Goal: Find specific page/section: Find specific page/section

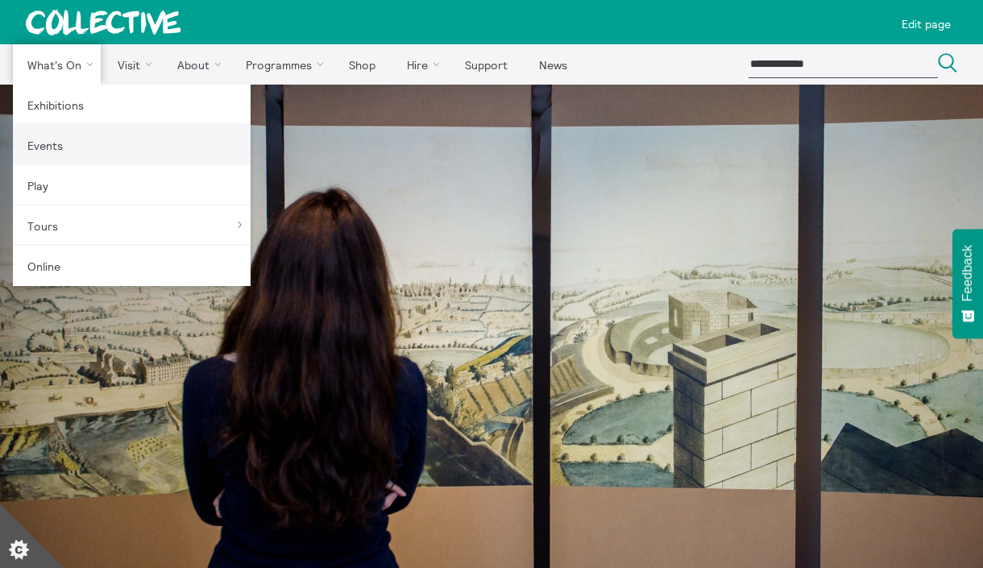
click at [85, 157] on link "Events" at bounding box center [132, 145] width 238 height 40
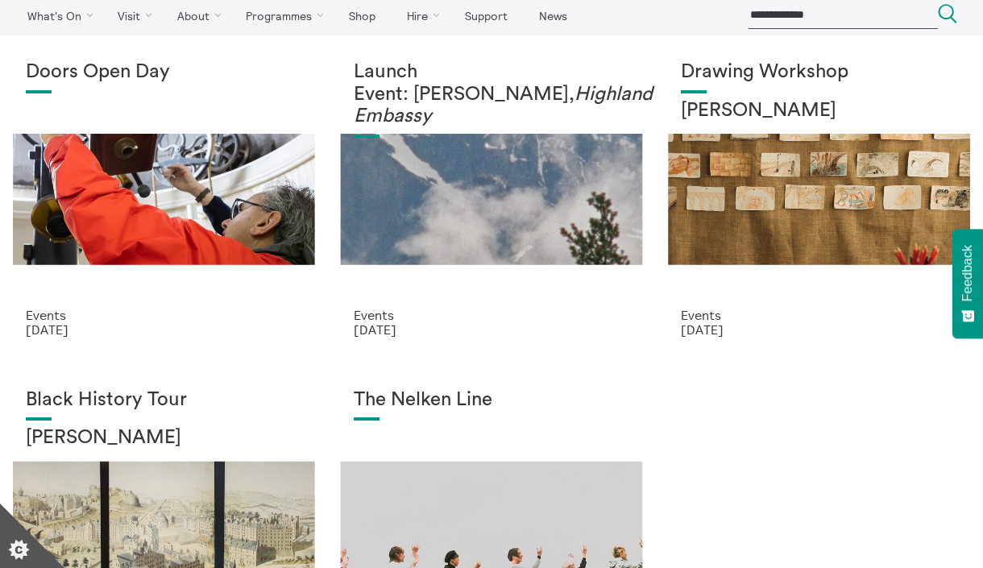
scroll to position [51, 0]
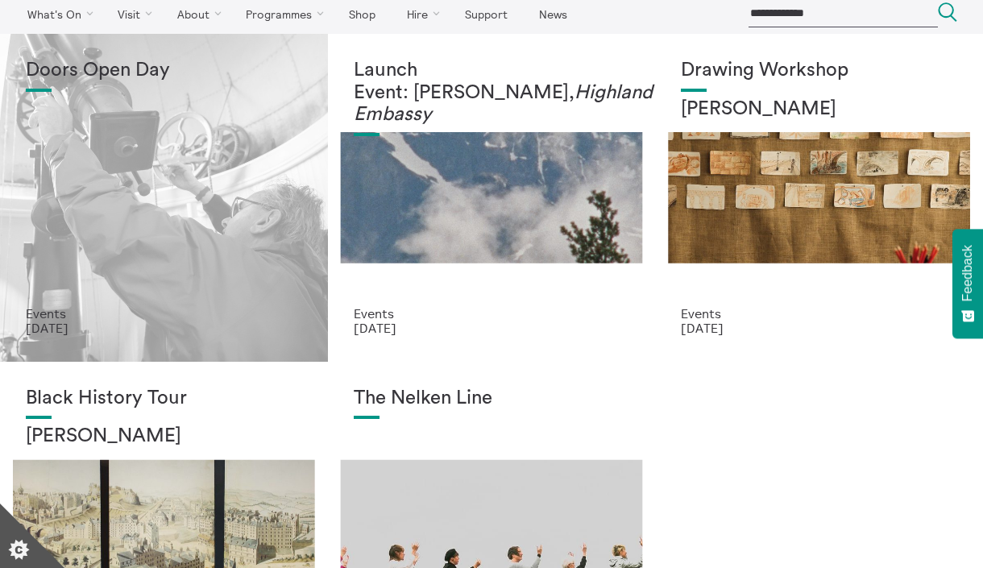
click at [269, 270] on div "Doors Open Day" at bounding box center [164, 183] width 276 height 247
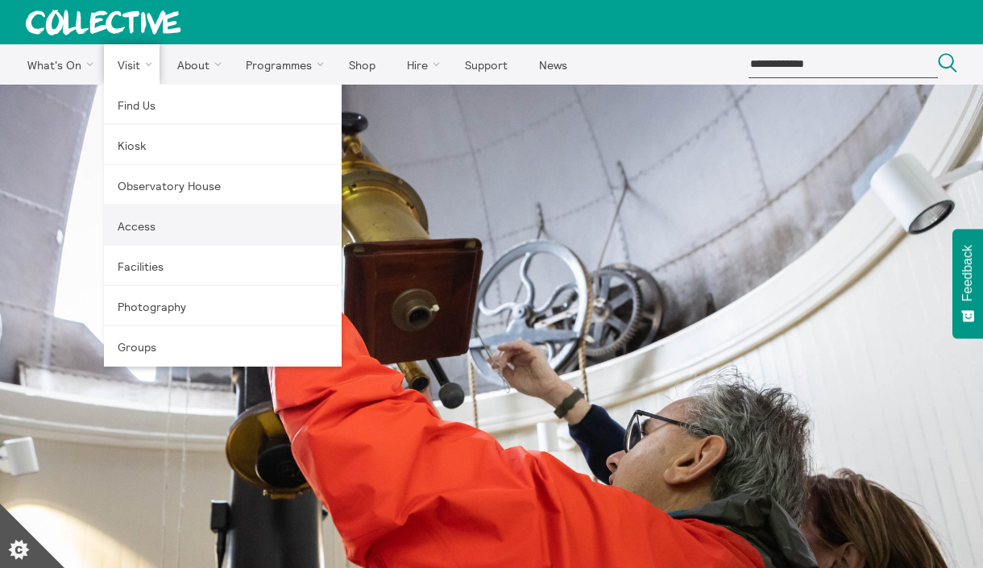
click at [161, 224] on link "Access" at bounding box center [223, 225] width 238 height 40
